Goal: Task Accomplishment & Management: Manage account settings

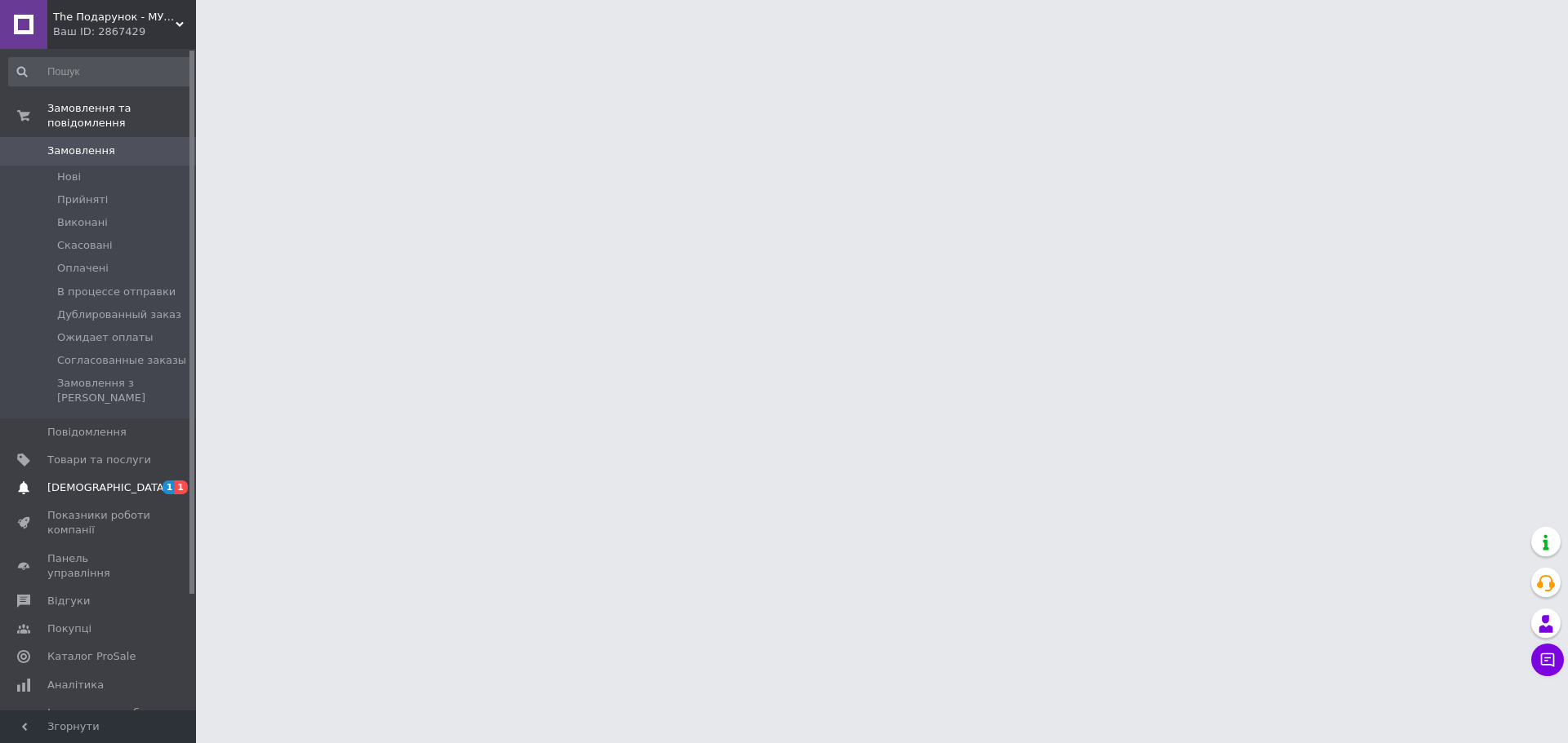
drag, startPoint x: 0, startPoint y: 0, endPoint x: 93, endPoint y: 471, distance: 480.1
click at [93, 474] on link "Сповіщення 1 1" at bounding box center [100, 488] width 201 height 28
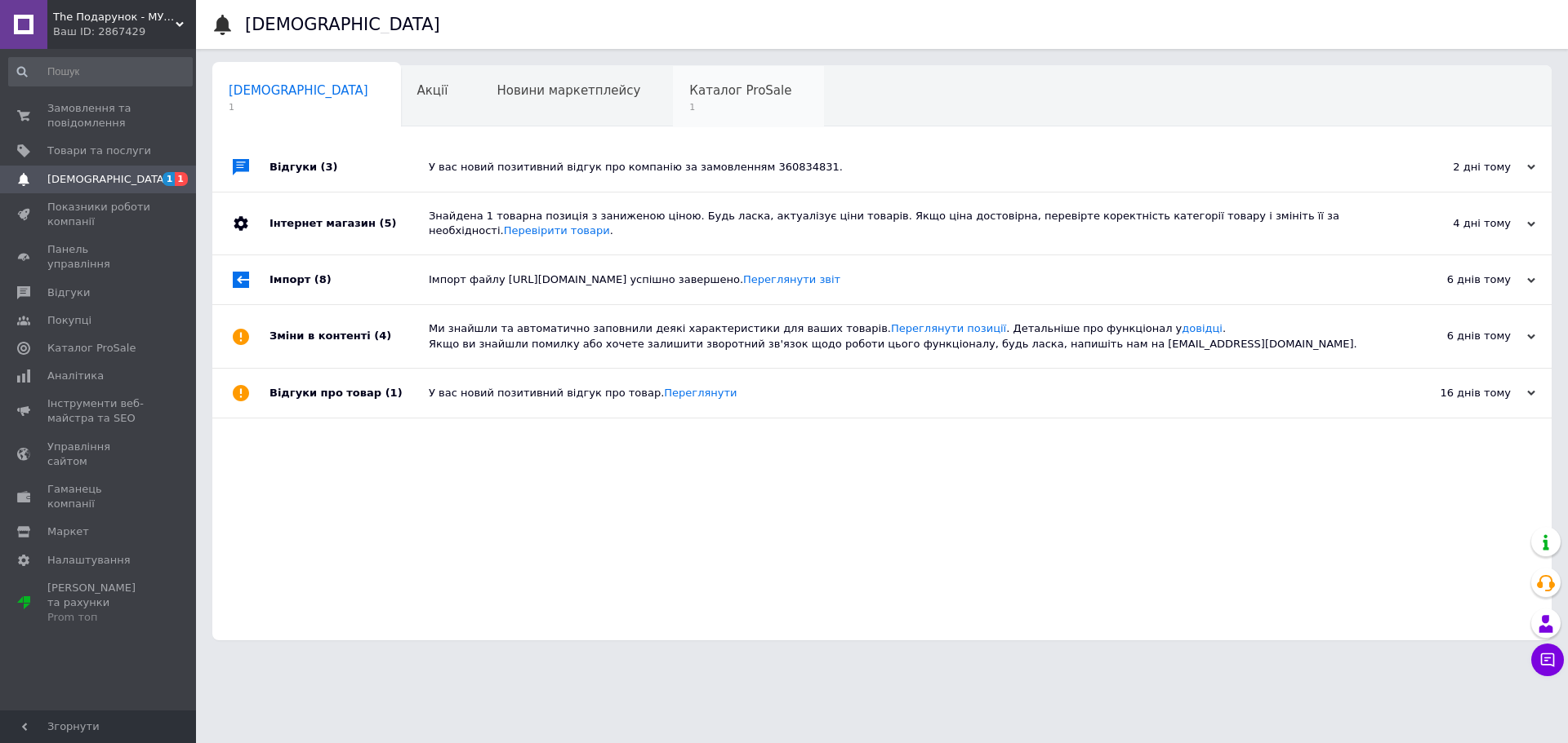
click at [673, 73] on div "Каталог ProSale 1" at bounding box center [748, 97] width 151 height 62
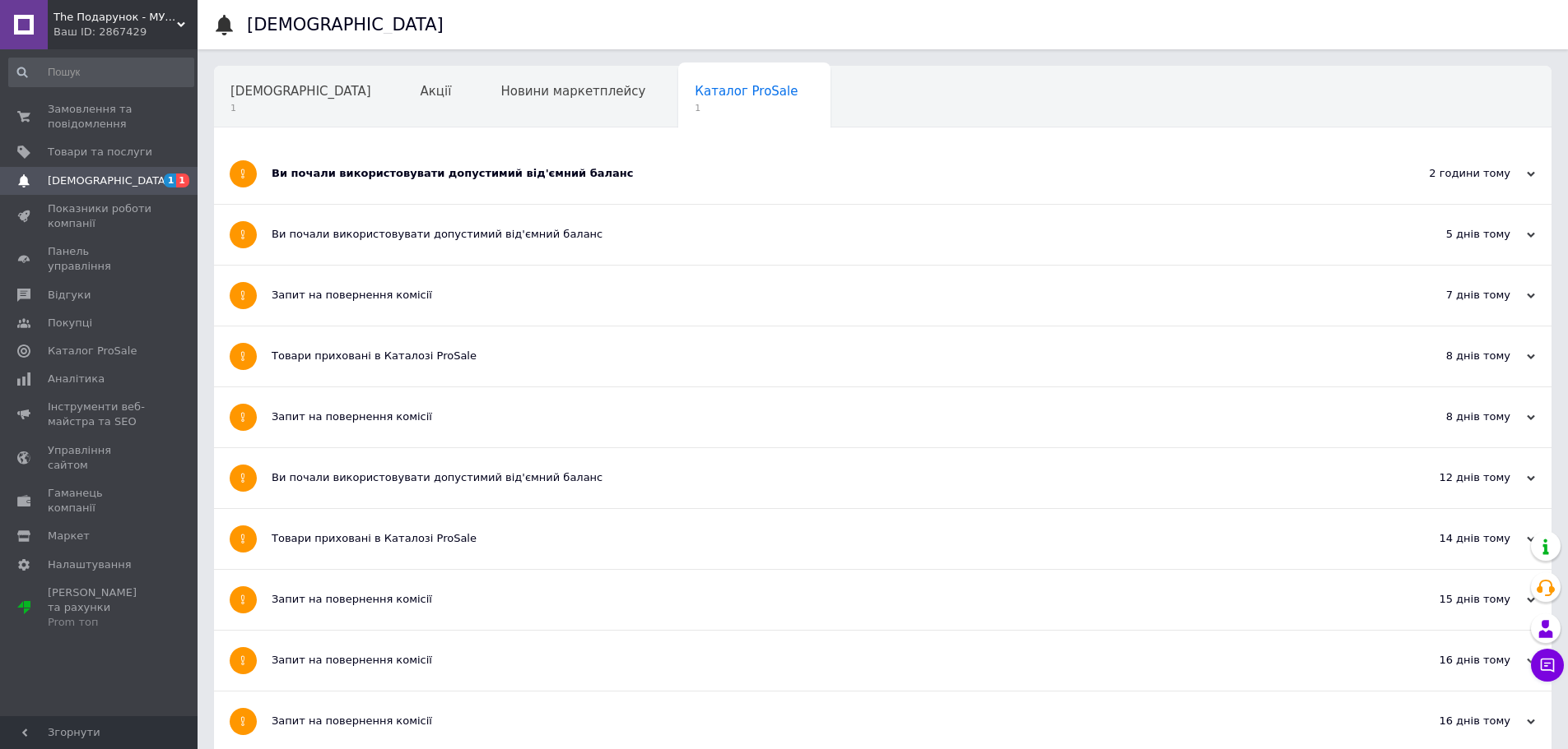
click at [323, 196] on div "Ви почали використовувати допустимий від'ємний баланс" at bounding box center [820, 174] width 1098 height 60
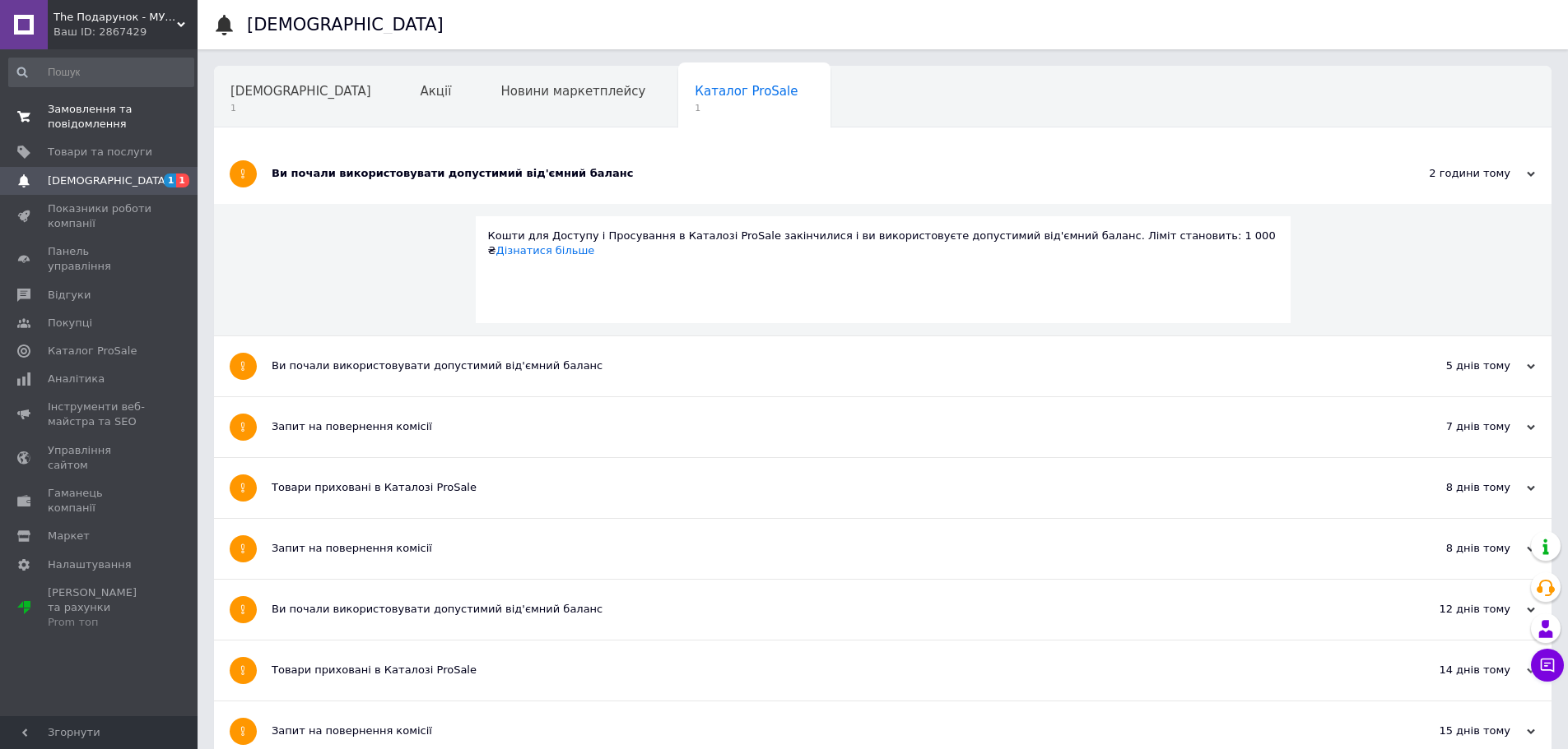
click at [84, 110] on span "Замовлення та повідомлення" at bounding box center [100, 117] width 105 height 29
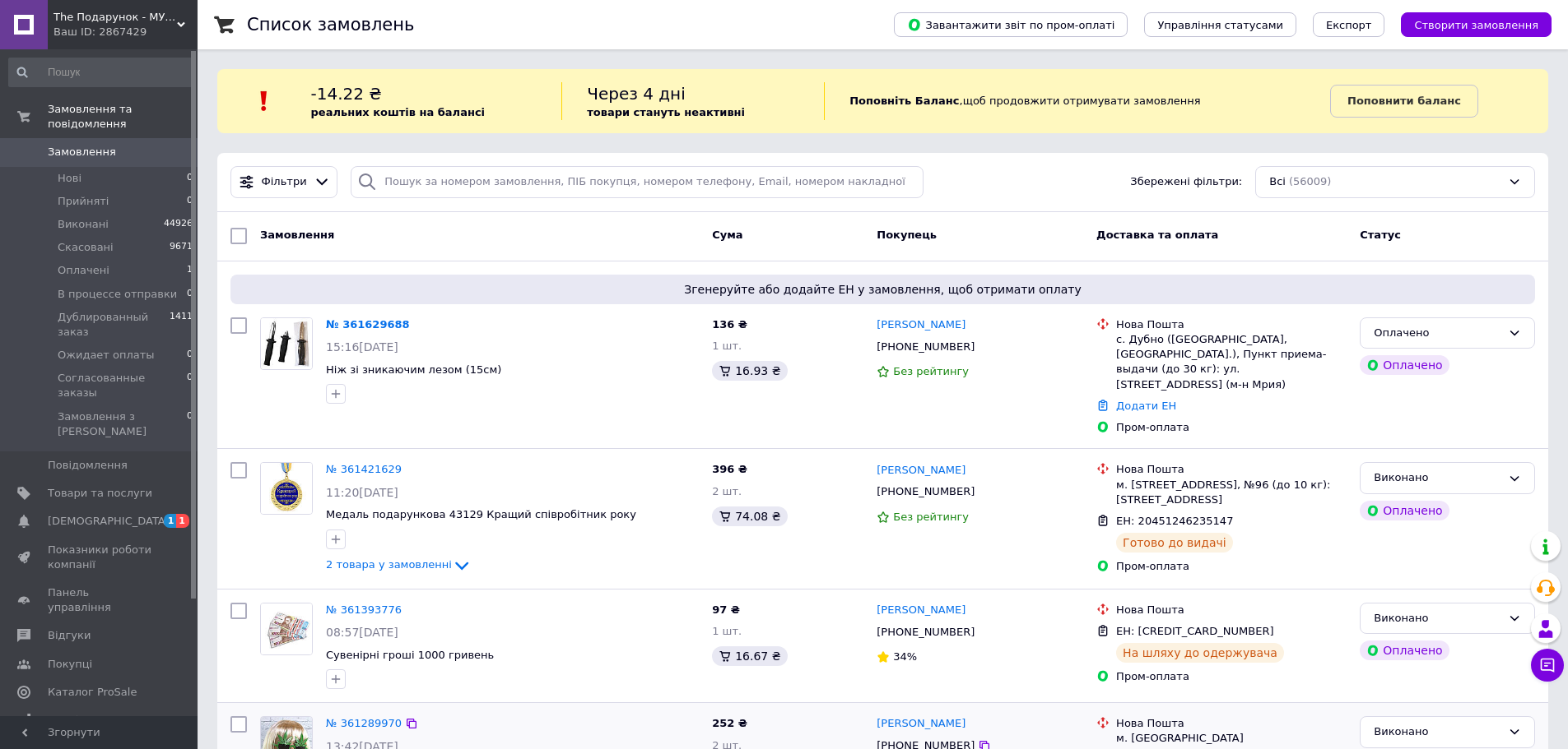
scroll to position [142, 0]
